Goal: Navigation & Orientation: Go to known website

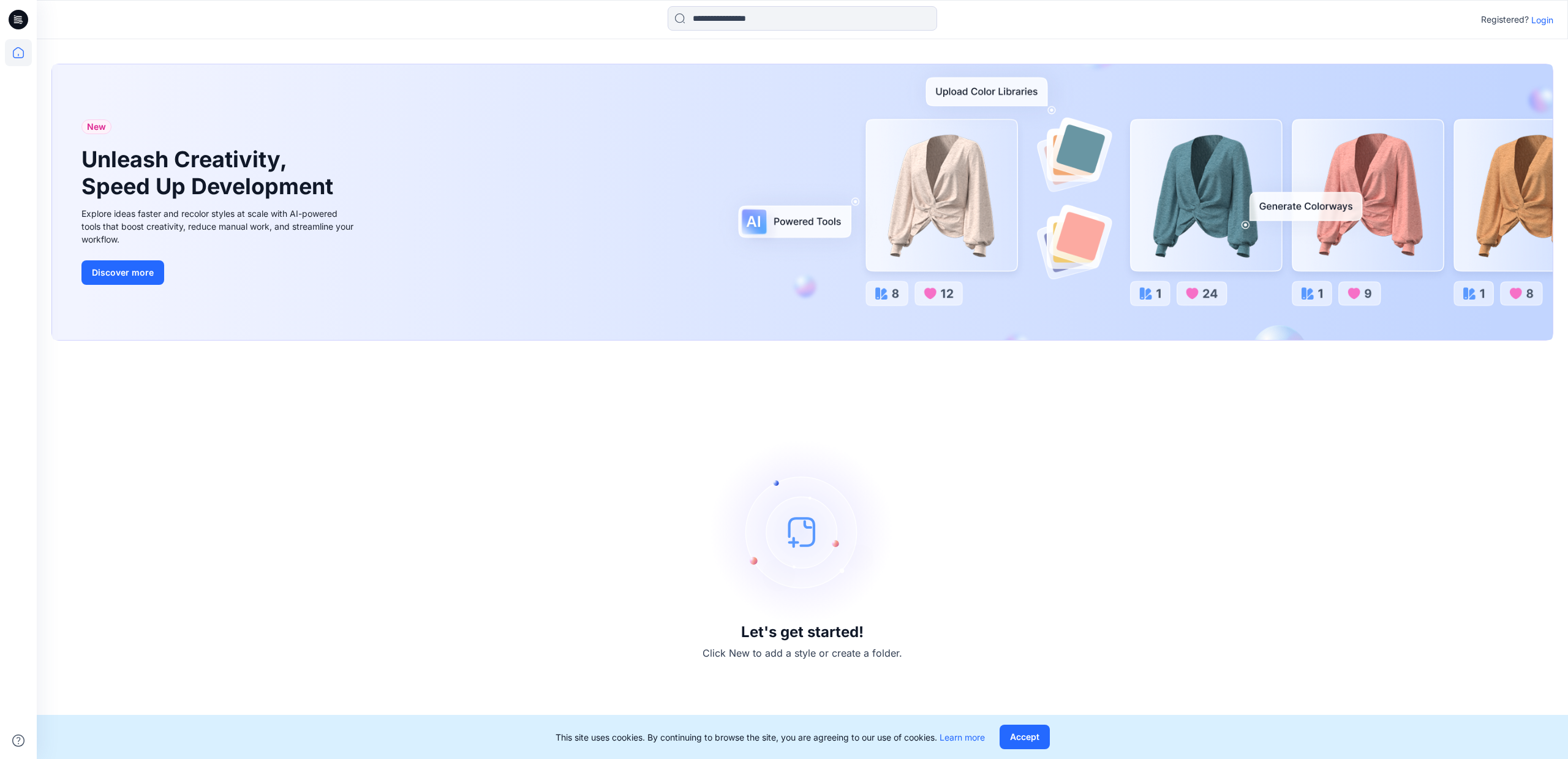
click at [1545, 19] on p "Login" at bounding box center [1542, 19] width 22 height 13
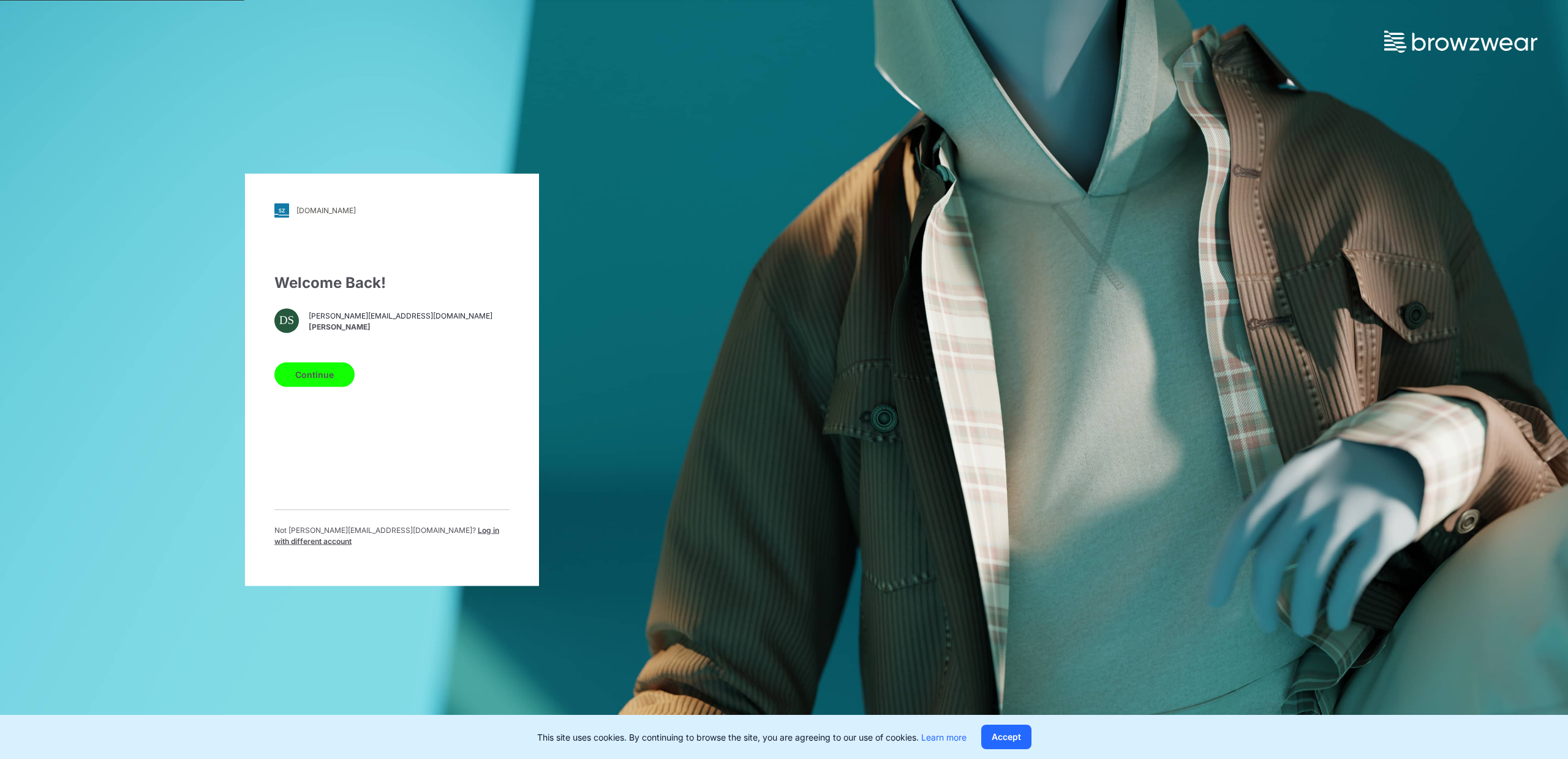
click at [344, 383] on button "Continue" at bounding box center [314, 374] width 80 height 25
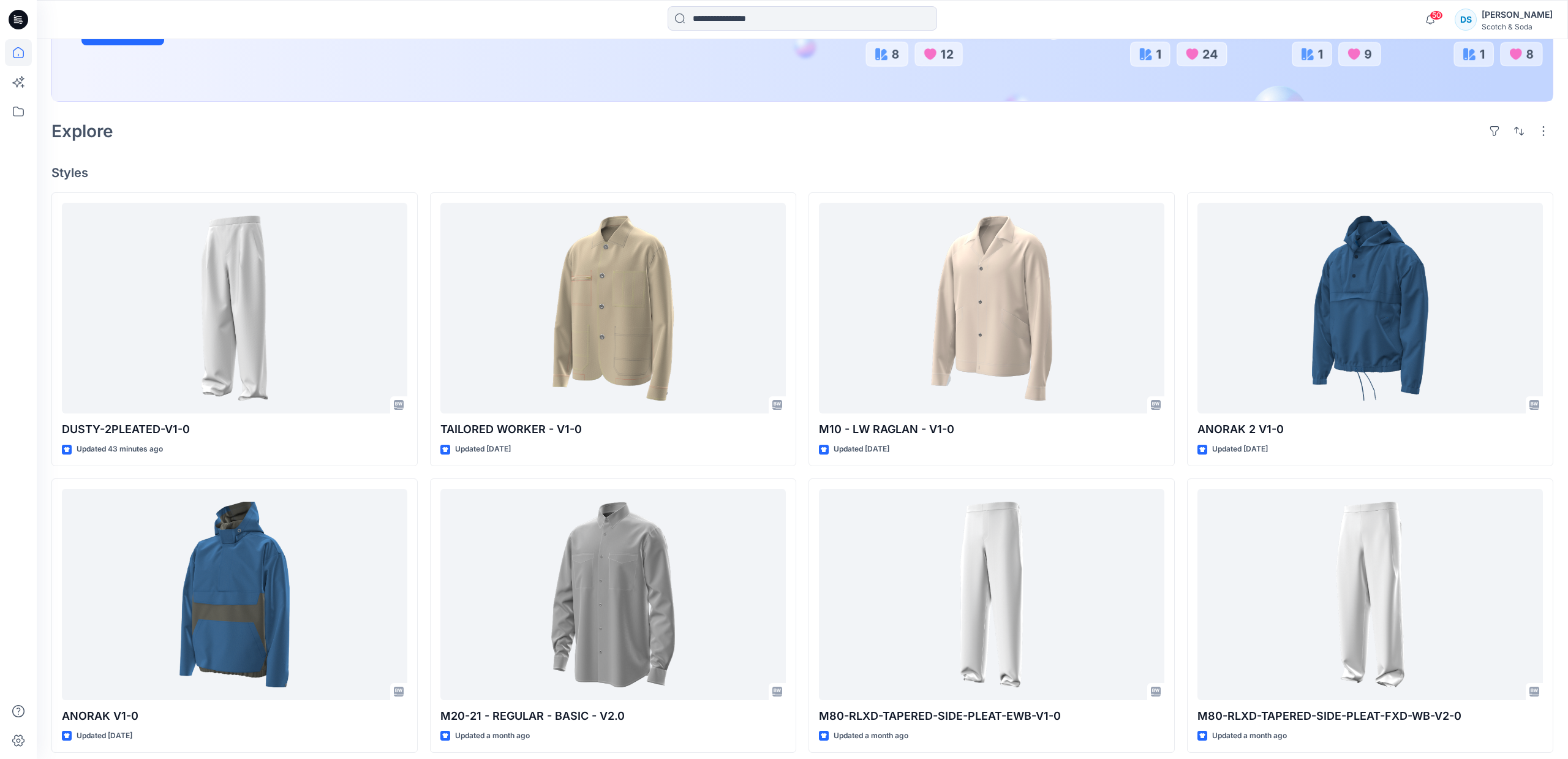
scroll to position [286, 0]
